Goal: Navigation & Orientation: Find specific page/section

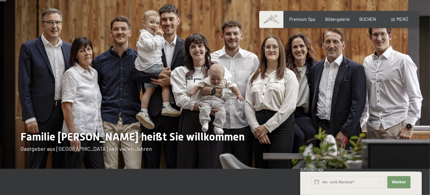
scroll to position [36, 0]
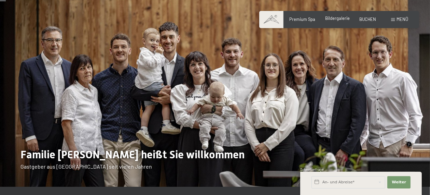
click at [340, 18] on span "Bildergalerie" at bounding box center [337, 17] width 25 height 5
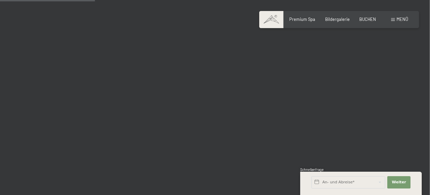
scroll to position [1299, 0]
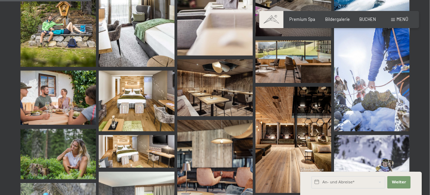
click at [141, 91] on img at bounding box center [137, 100] width 76 height 61
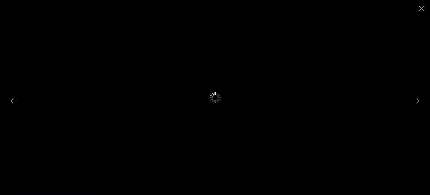
scroll to position [1408, 0]
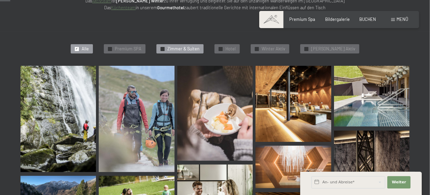
click at [185, 50] on span "Zimmer & Suiten" at bounding box center [184, 49] width 32 height 6
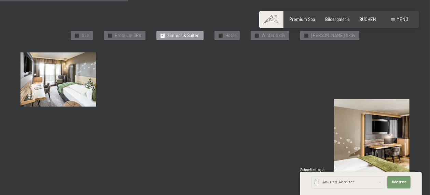
scroll to position [200, 0]
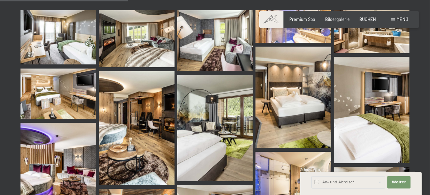
click at [64, 42] on img at bounding box center [59, 37] width 76 height 54
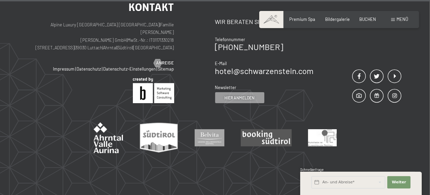
scroll to position [1940, 0]
